Goal: Navigation & Orientation: Find specific page/section

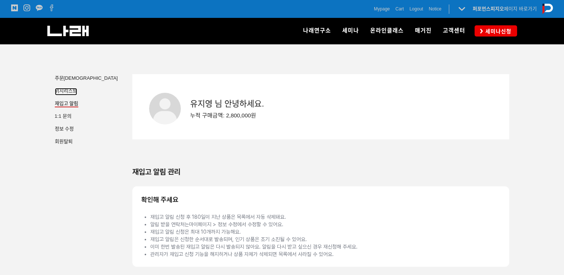
click at [71, 92] on span "리스트" at bounding box center [70, 91] width 13 height 6
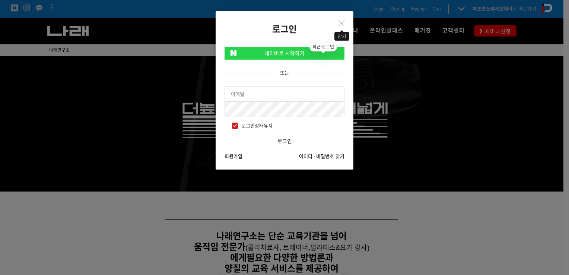
click at [342, 23] on icon "Close" at bounding box center [342, 23] width 6 height 6
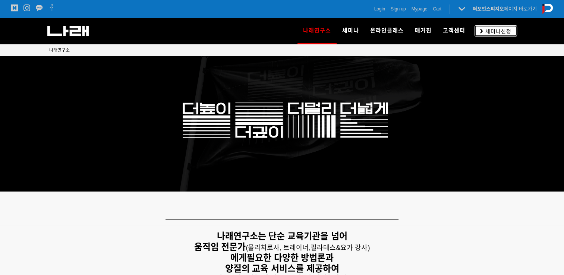
click at [495, 34] on span "세미나신청" at bounding box center [497, 31] width 28 height 7
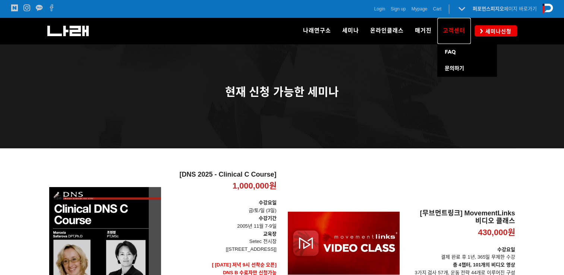
click at [452, 34] on span "고객센터" at bounding box center [453, 30] width 22 height 7
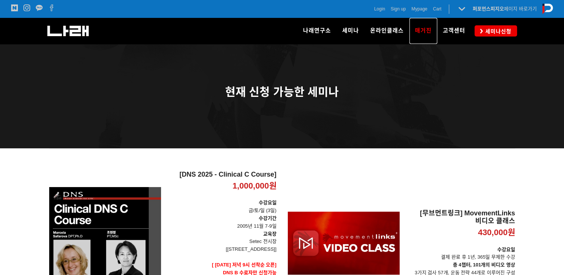
click at [421, 29] on span "매거진" at bounding box center [423, 30] width 17 height 7
